Goal: Information Seeking & Learning: Learn about a topic

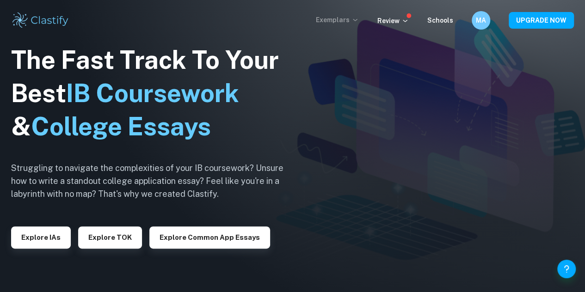
click at [336, 17] on p "Exemplars" at bounding box center [337, 20] width 43 height 10
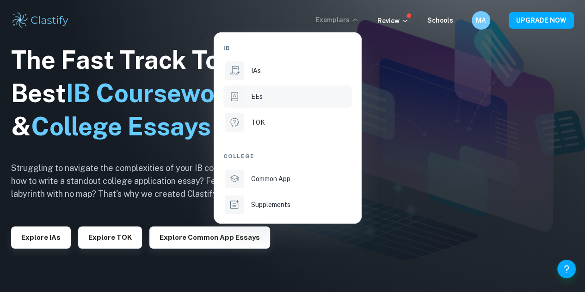
click at [262, 98] on div "EEs" at bounding box center [300, 97] width 99 height 10
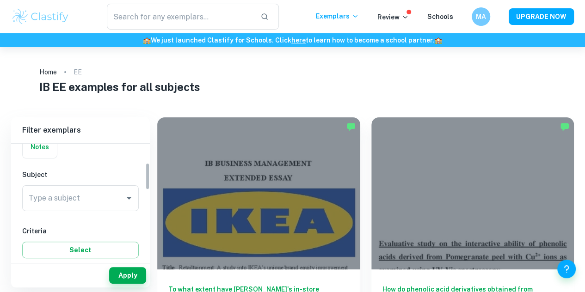
scroll to position [81, 0]
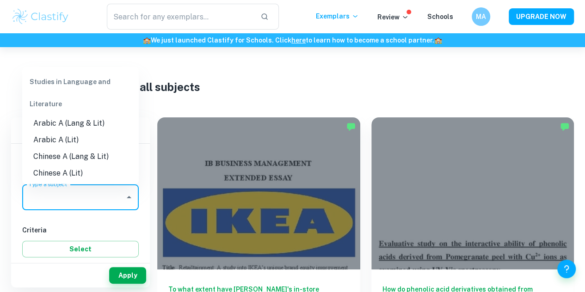
click at [88, 198] on input "Type a subject" at bounding box center [73, 198] width 94 height 18
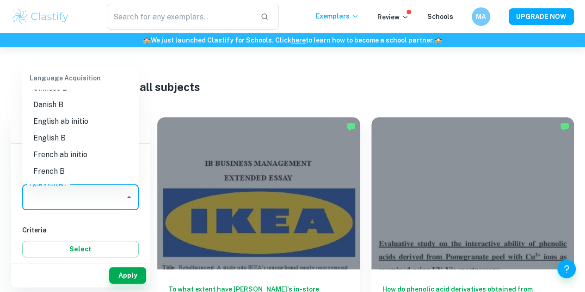
scroll to position [529, 0]
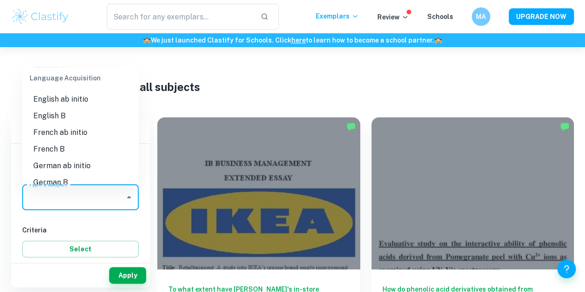
click at [53, 121] on li "English B" at bounding box center [80, 116] width 117 height 17
type input "English B"
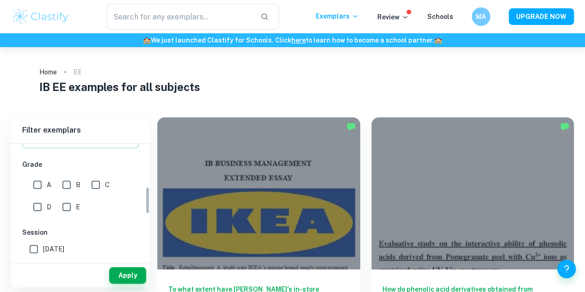
scroll to position [193, 0]
click at [34, 179] on input "A" at bounding box center [37, 182] width 19 height 19
checkbox input "true"
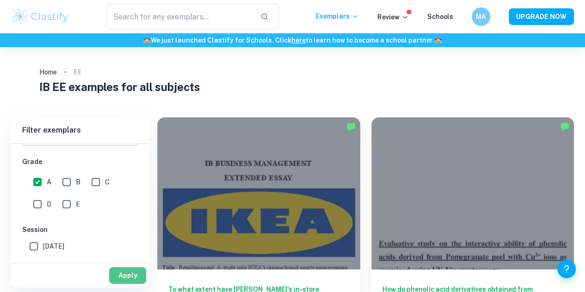
click at [121, 272] on button "Apply" at bounding box center [127, 275] width 37 height 17
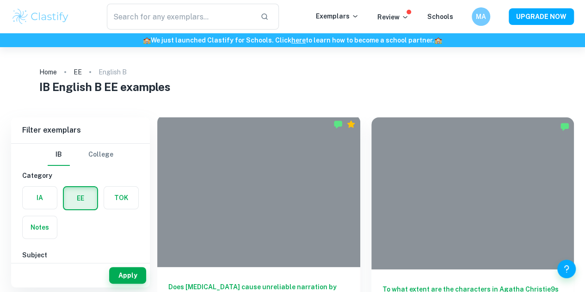
click at [198, 182] on div at bounding box center [258, 191] width 203 height 152
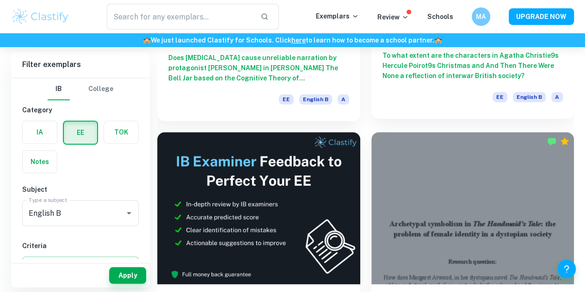
scroll to position [232, 0]
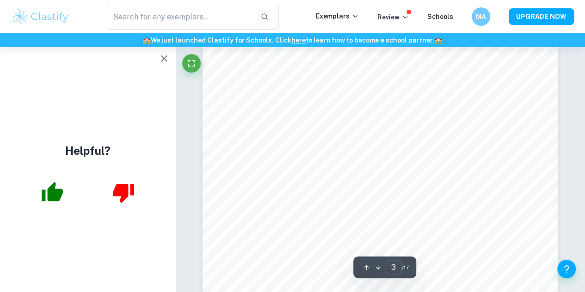
scroll to position [1101, 0]
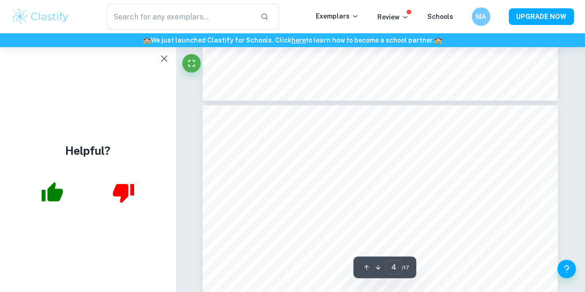
type input "3"
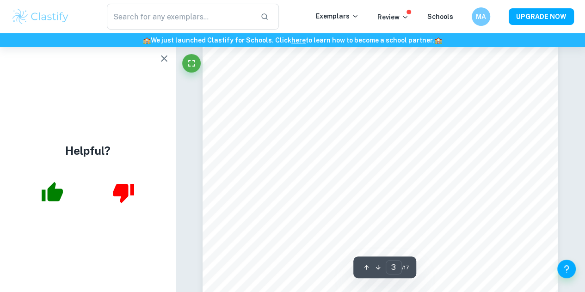
scroll to position [1184, 0]
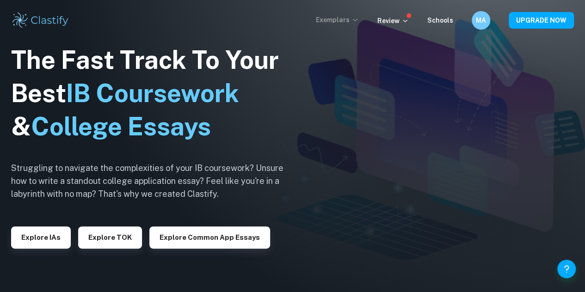
click at [355, 20] on icon at bounding box center [355, 19] width 7 height 7
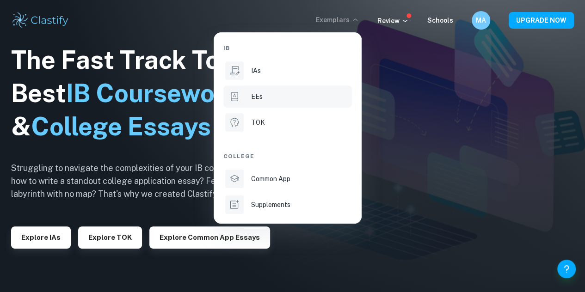
click at [290, 99] on div "EEs" at bounding box center [300, 97] width 99 height 10
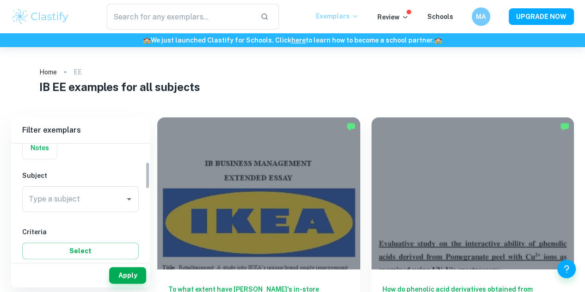
scroll to position [81, 0]
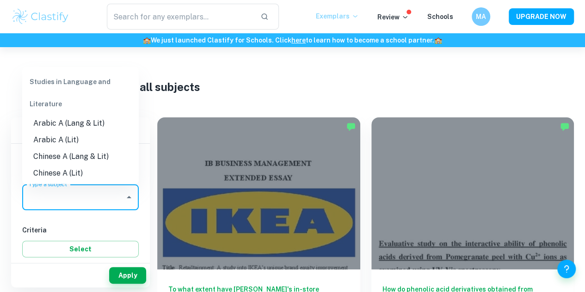
click at [99, 197] on input "Type a subject" at bounding box center [73, 198] width 94 height 18
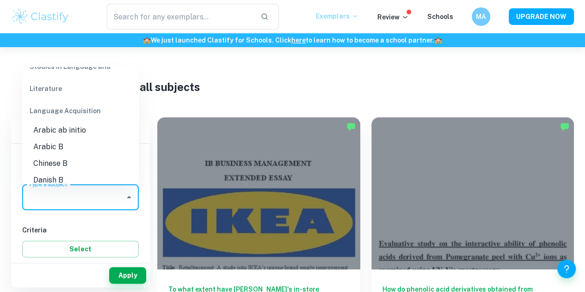
scroll to position [469, 0]
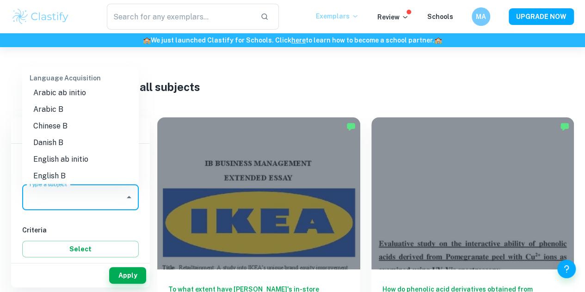
click at [67, 178] on li "English B" at bounding box center [80, 176] width 117 height 17
type input "English B"
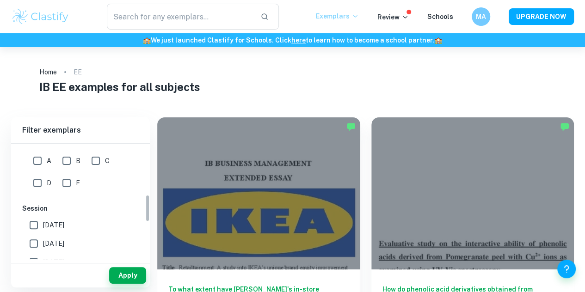
scroll to position [203, 0]
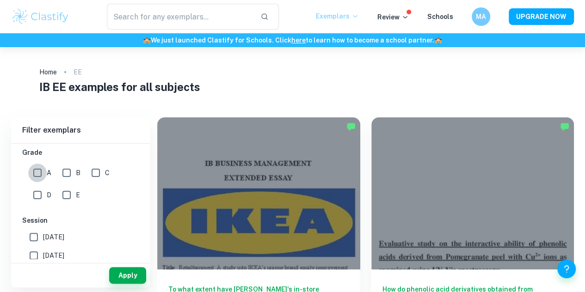
click at [36, 173] on input "A" at bounding box center [37, 173] width 19 height 19
checkbox input "true"
click at [117, 270] on button "Apply" at bounding box center [127, 275] width 37 height 17
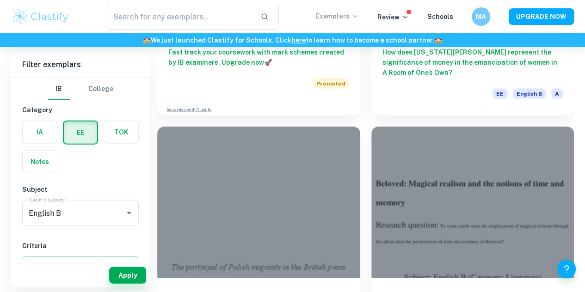
scroll to position [989, 0]
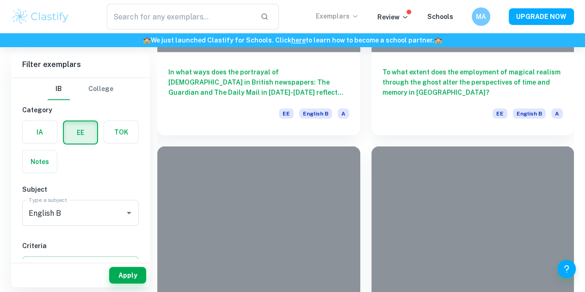
scroll to position [1358, 0]
